Goal: Navigation & Orientation: Find specific page/section

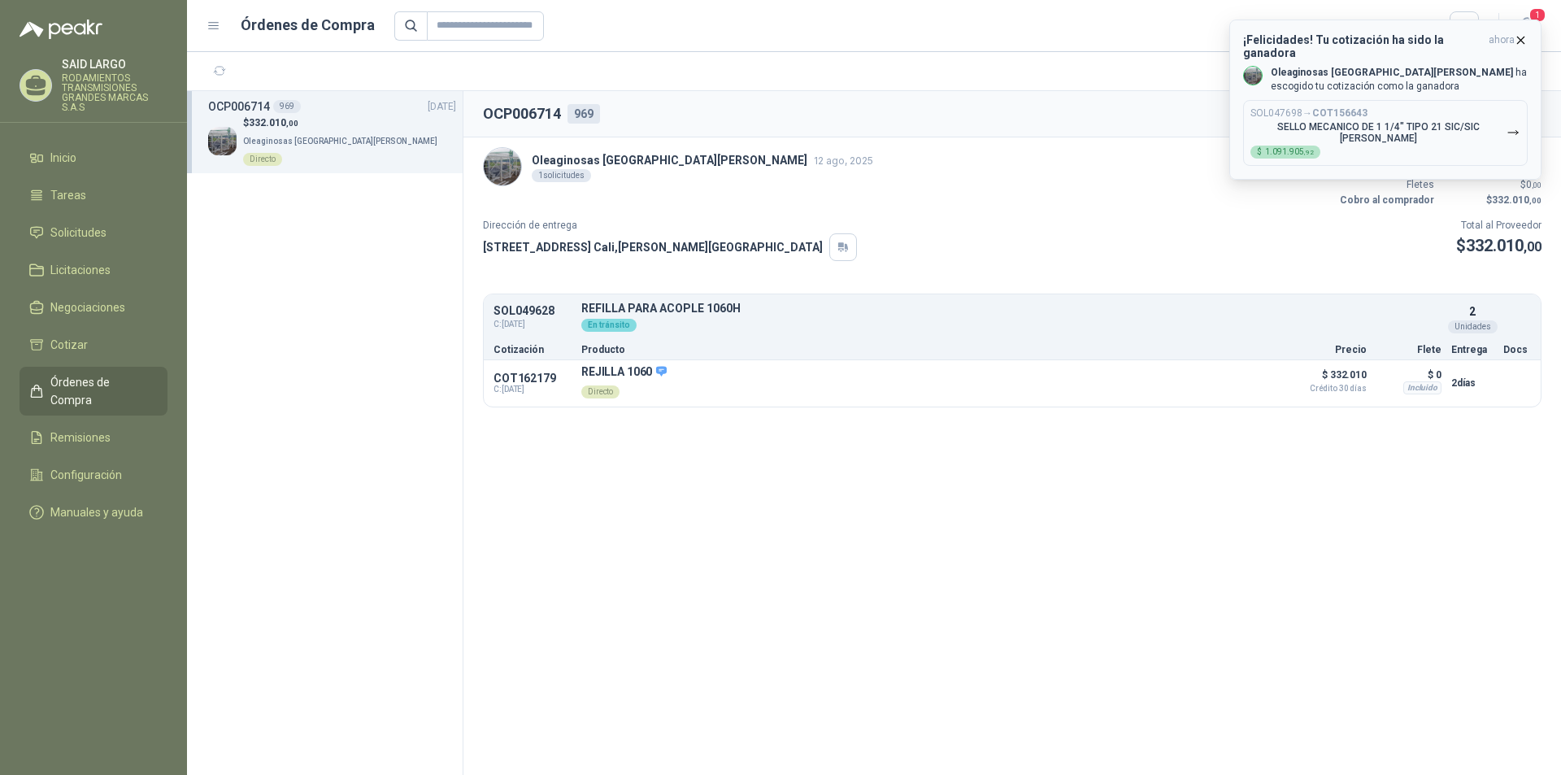
click at [1313, 121] on p "SELLO MECANICO DE 1 1/4" TIPO 21 SIC/SIC [PERSON_NAME]" at bounding box center [1379, 132] width 256 height 23
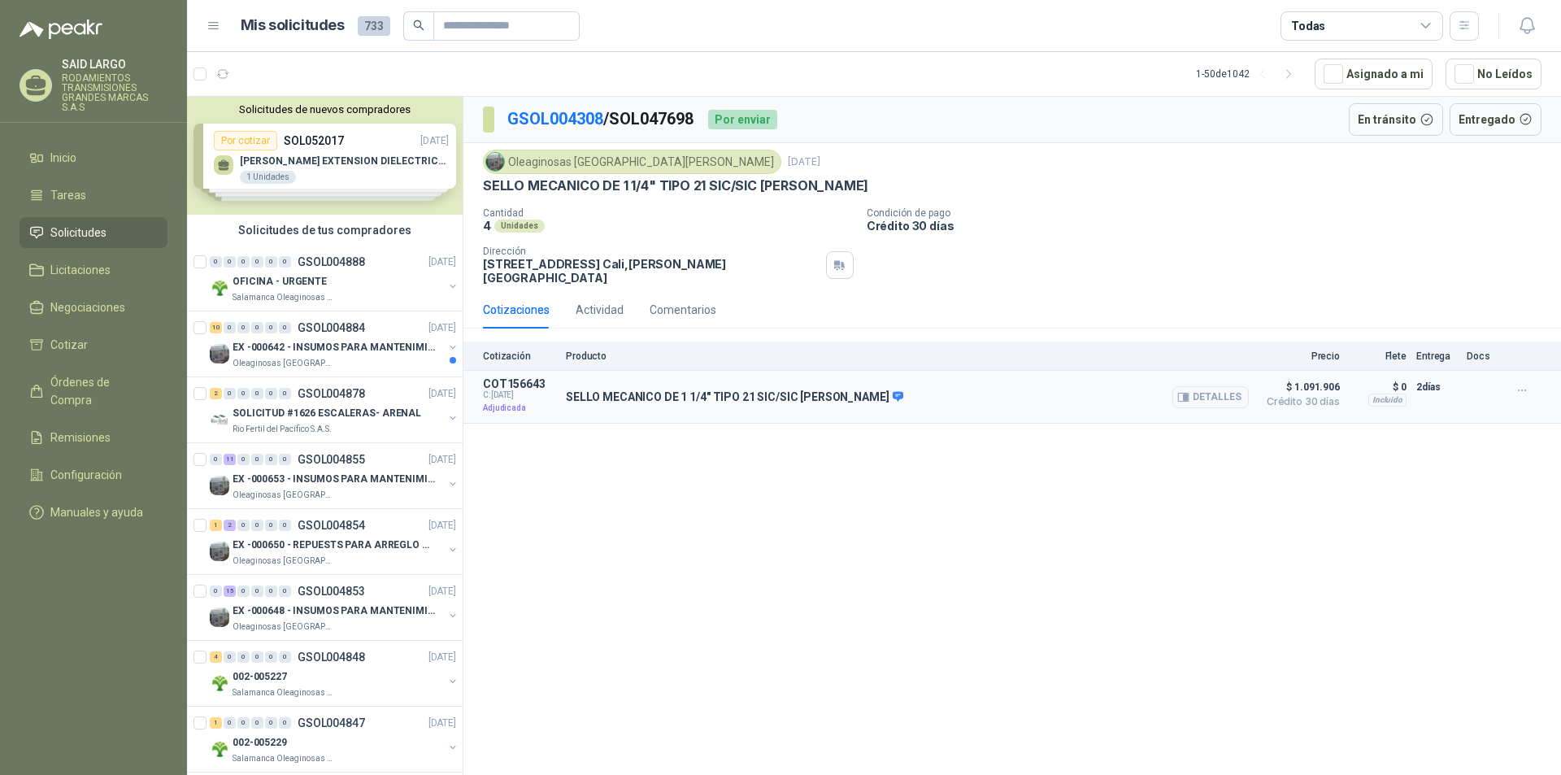
click at [1203, 386] on button "Detalles" at bounding box center [1211, 397] width 76 height 22
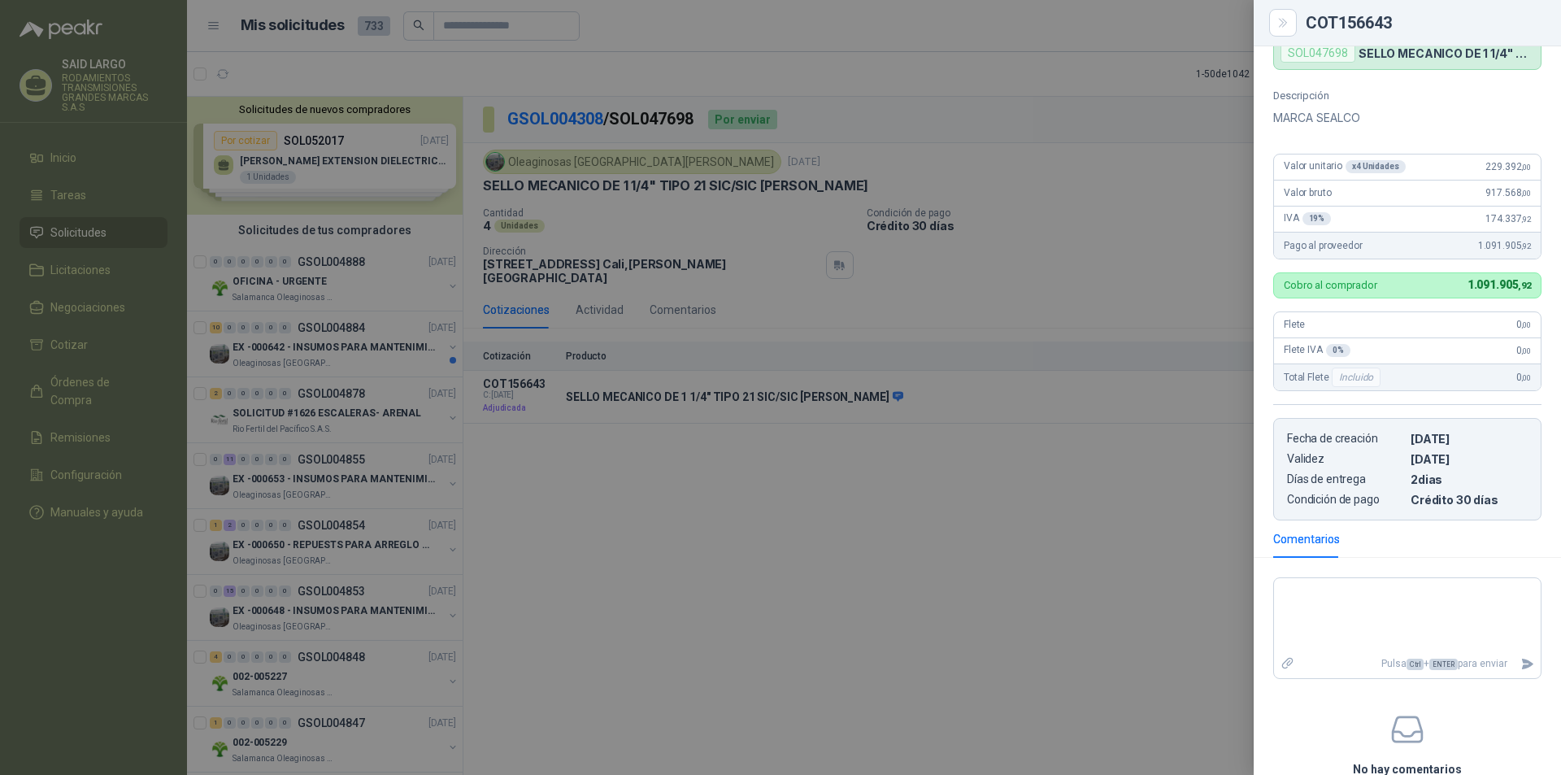
scroll to position [228, 0]
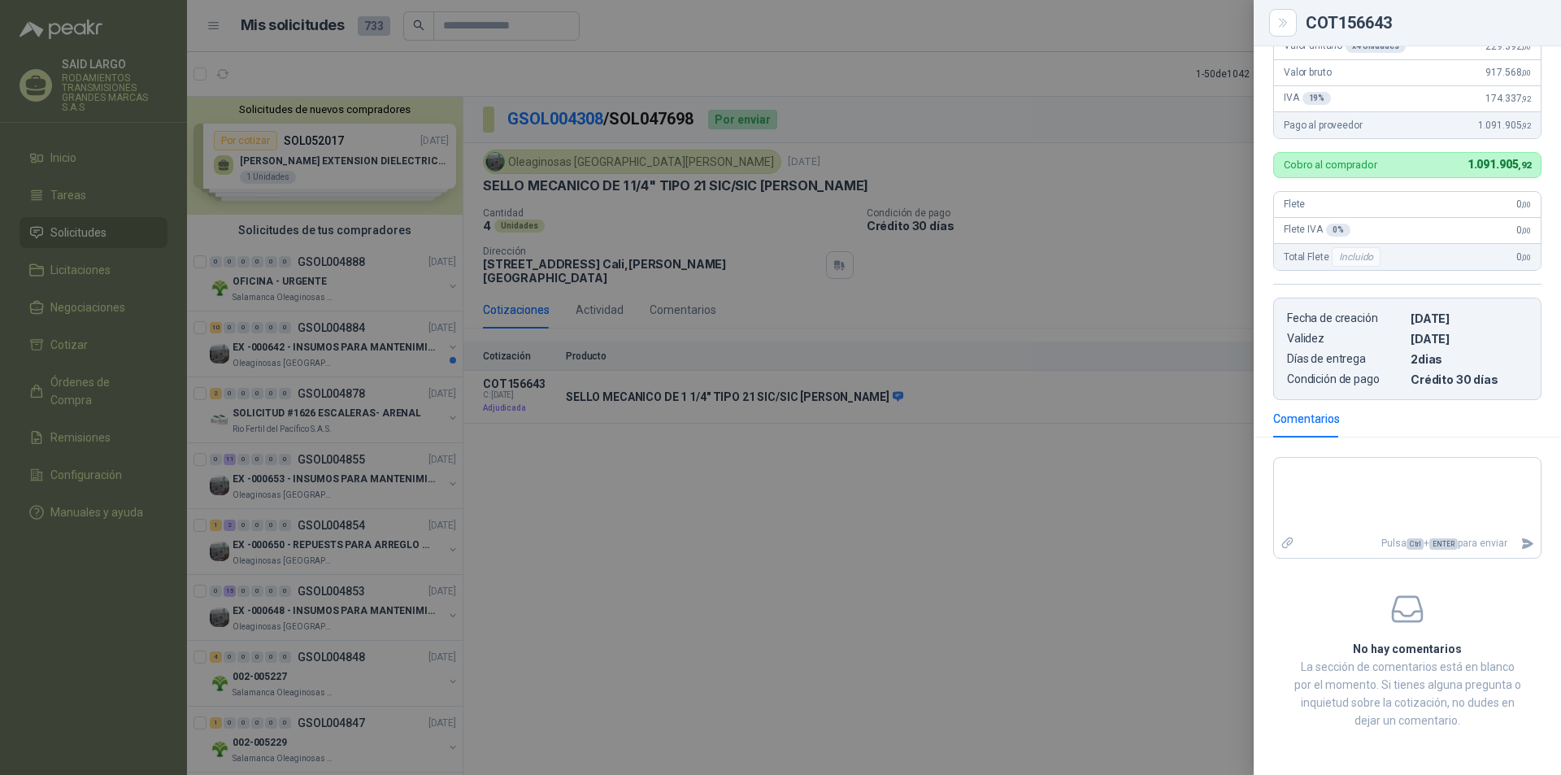
click at [1132, 498] on div at bounding box center [780, 387] width 1561 height 775
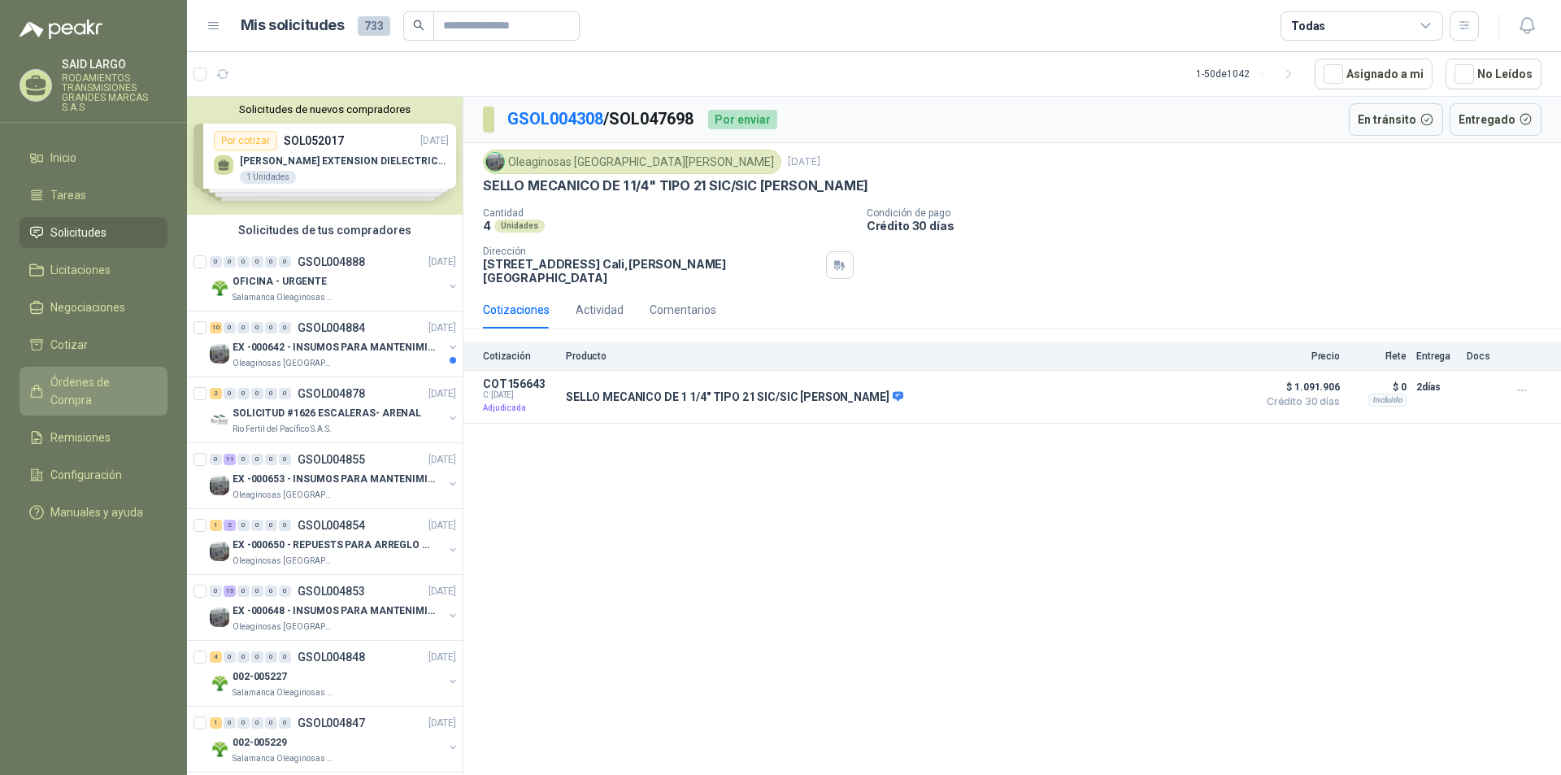
click at [114, 372] on link "Órdenes de Compra" at bounding box center [94, 391] width 148 height 49
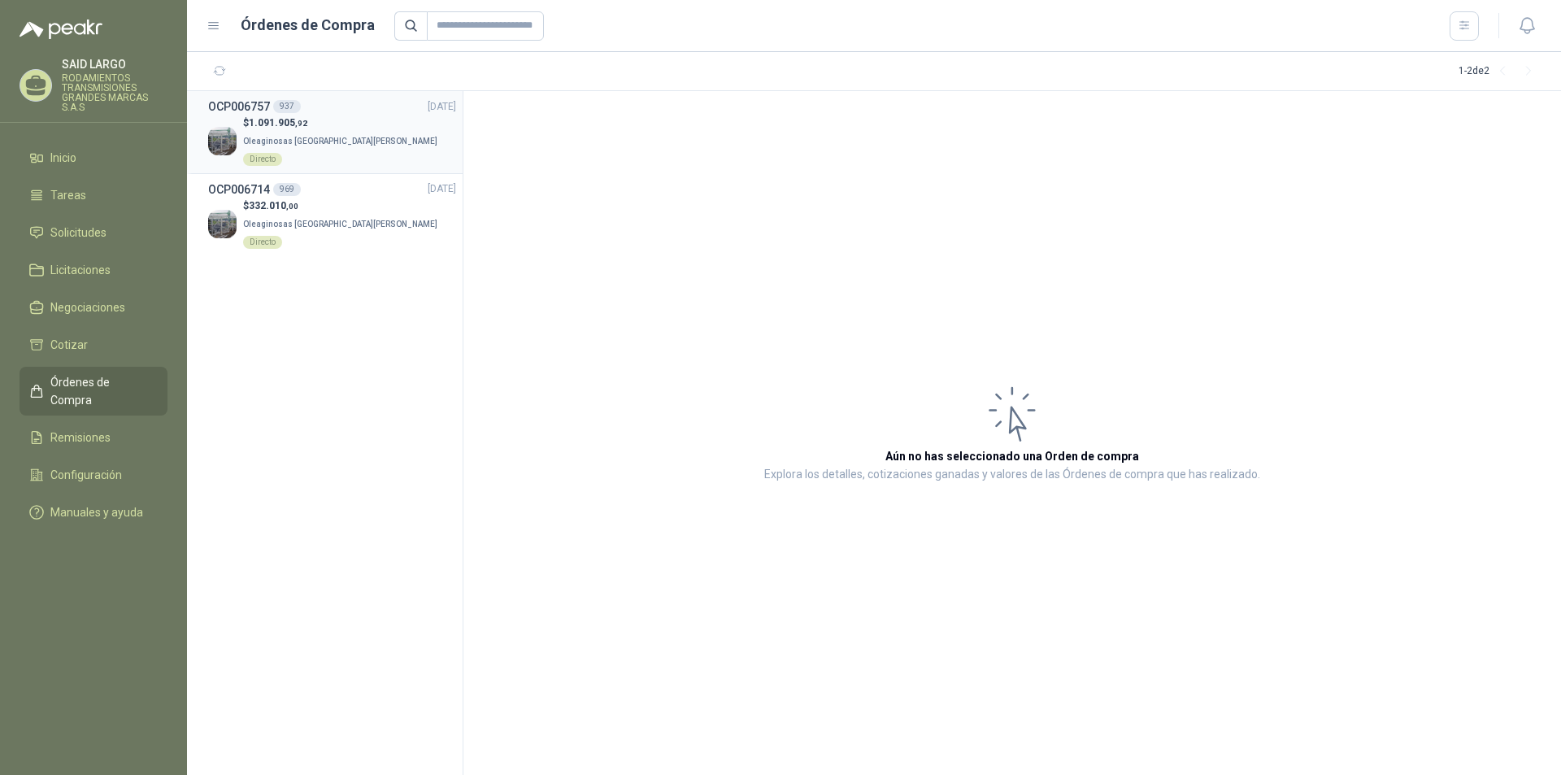
click at [274, 132] on p "Oleaginosas San [PERSON_NAME] Directo" at bounding box center [349, 149] width 213 height 36
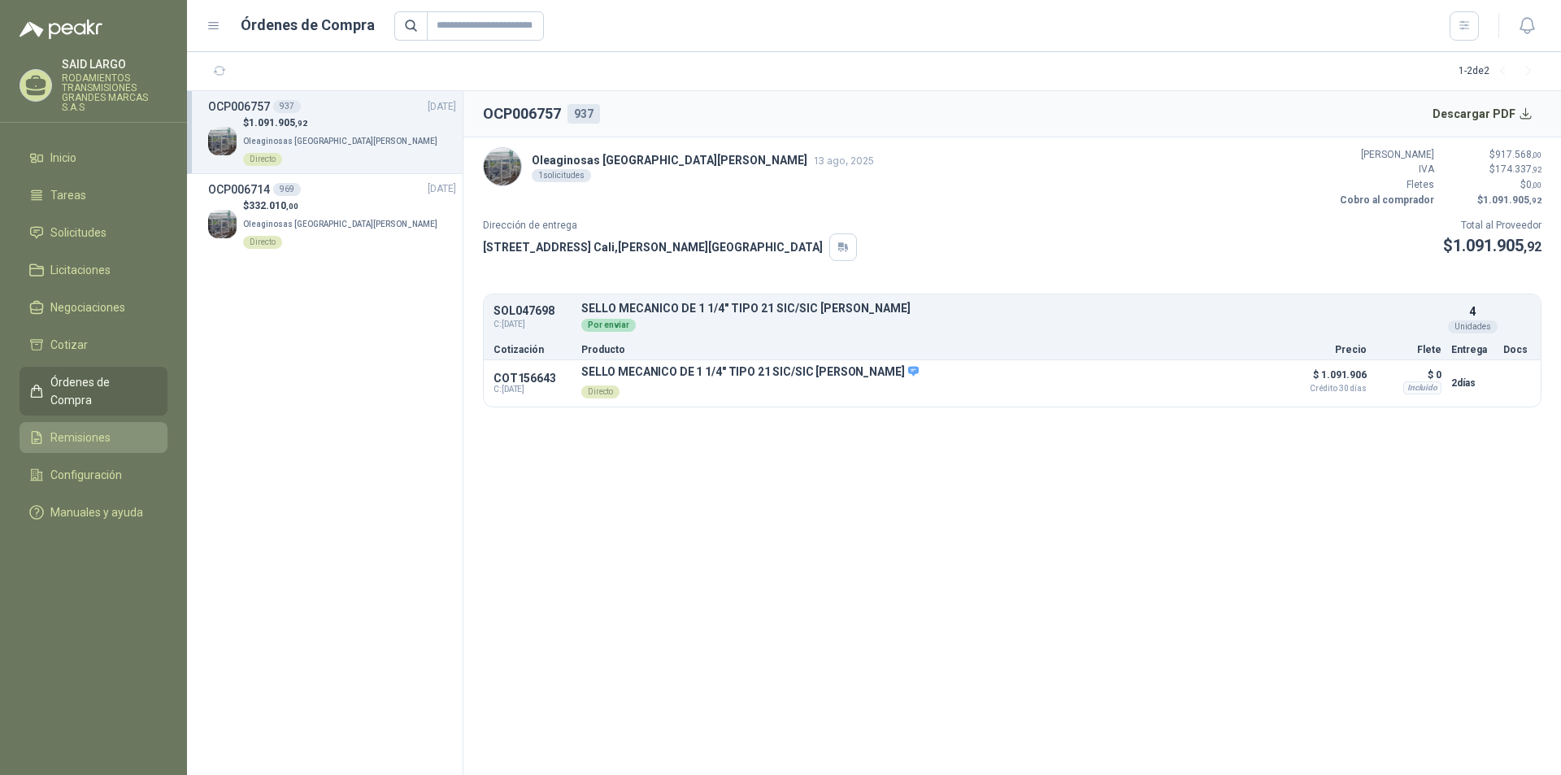
click at [127, 429] on li "Remisiones" at bounding box center [93, 438] width 128 height 18
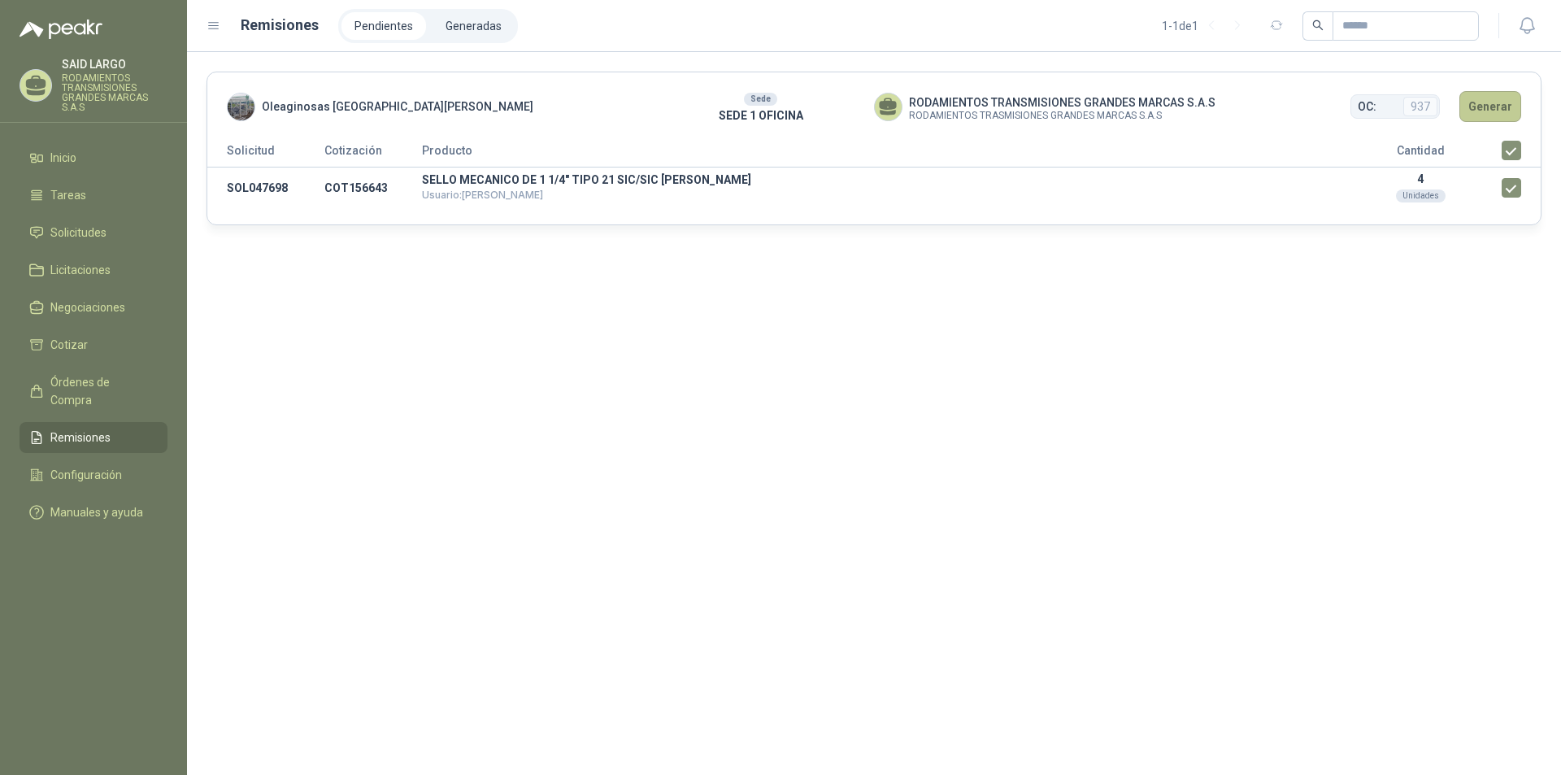
click at [1480, 105] on button "Generar" at bounding box center [1491, 106] width 62 height 31
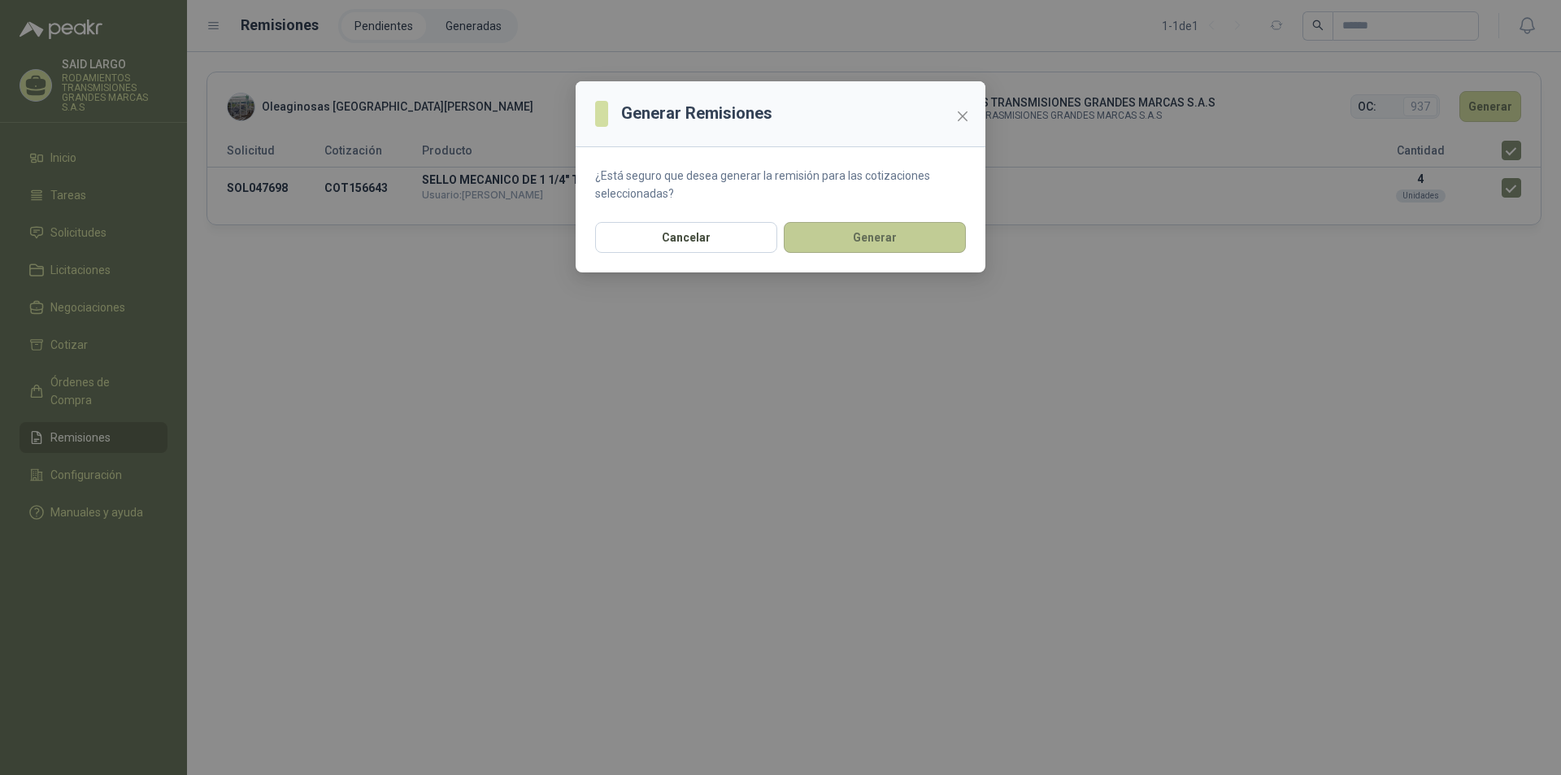
click at [879, 242] on button "Generar" at bounding box center [875, 237] width 182 height 31
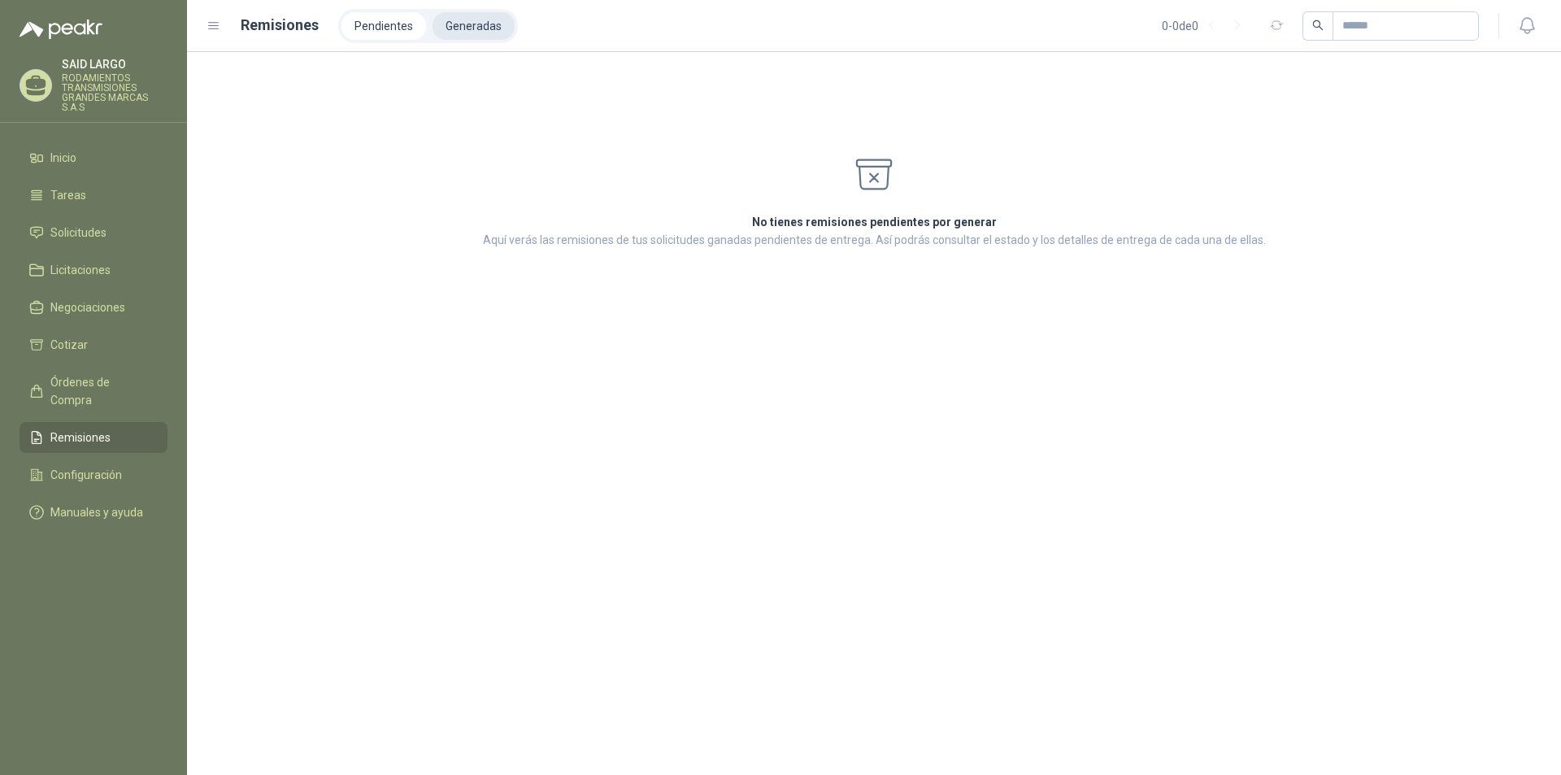
click at [468, 19] on li "Generadas" at bounding box center [474, 26] width 82 height 28
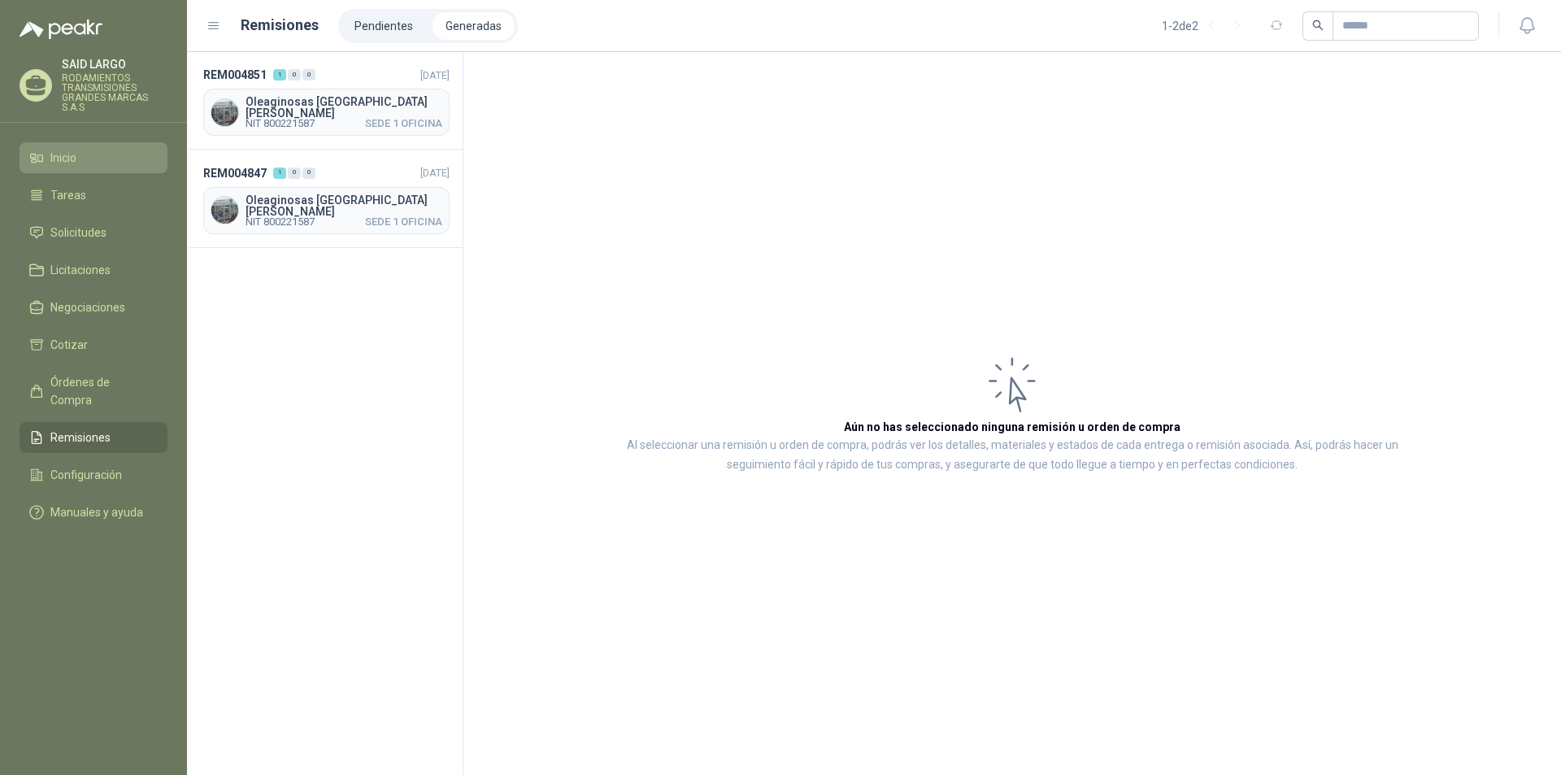
click at [80, 150] on li "Inicio" at bounding box center [93, 158] width 128 height 18
